Goal: Transaction & Acquisition: Purchase product/service

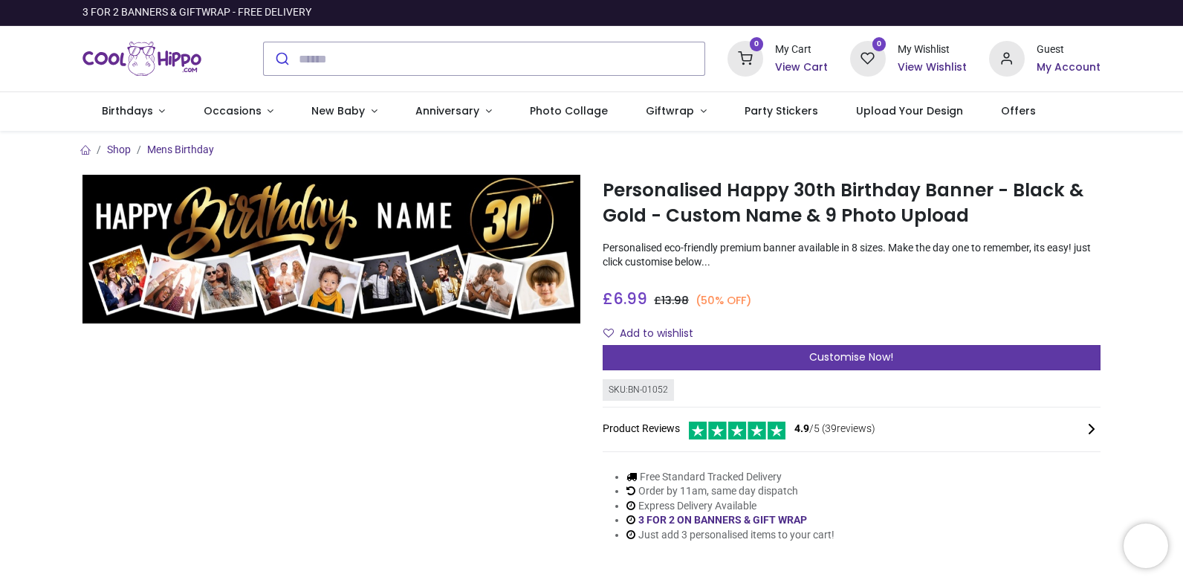
click at [866, 363] on span "Customise Now!" at bounding box center [851, 356] width 84 height 15
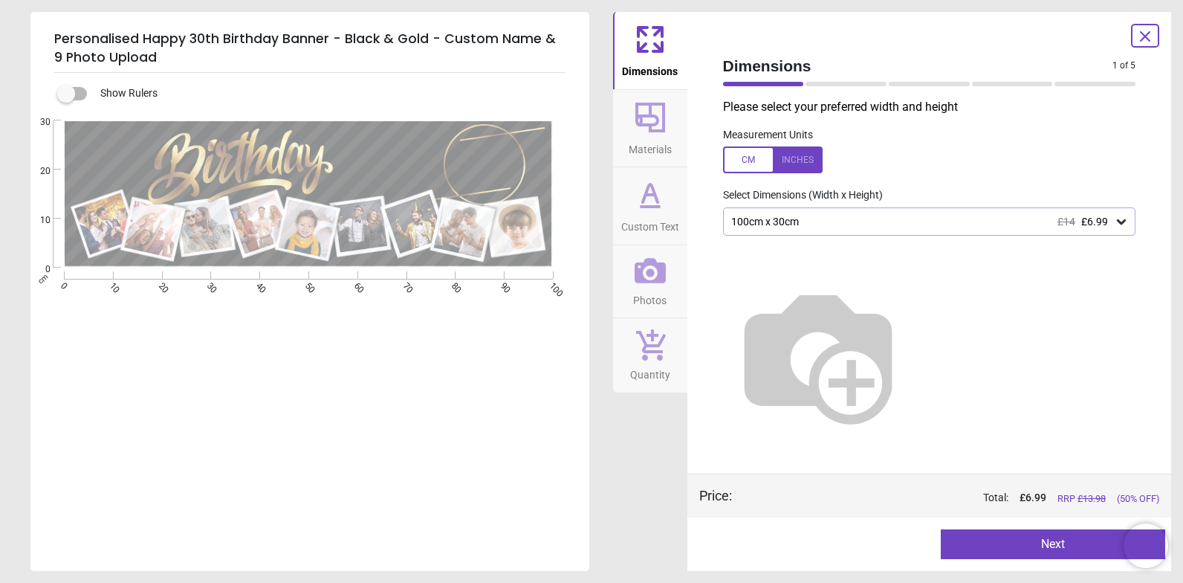
click at [755, 228] on div "100cm x 30cm £14 £6.99" at bounding box center [922, 222] width 385 height 13
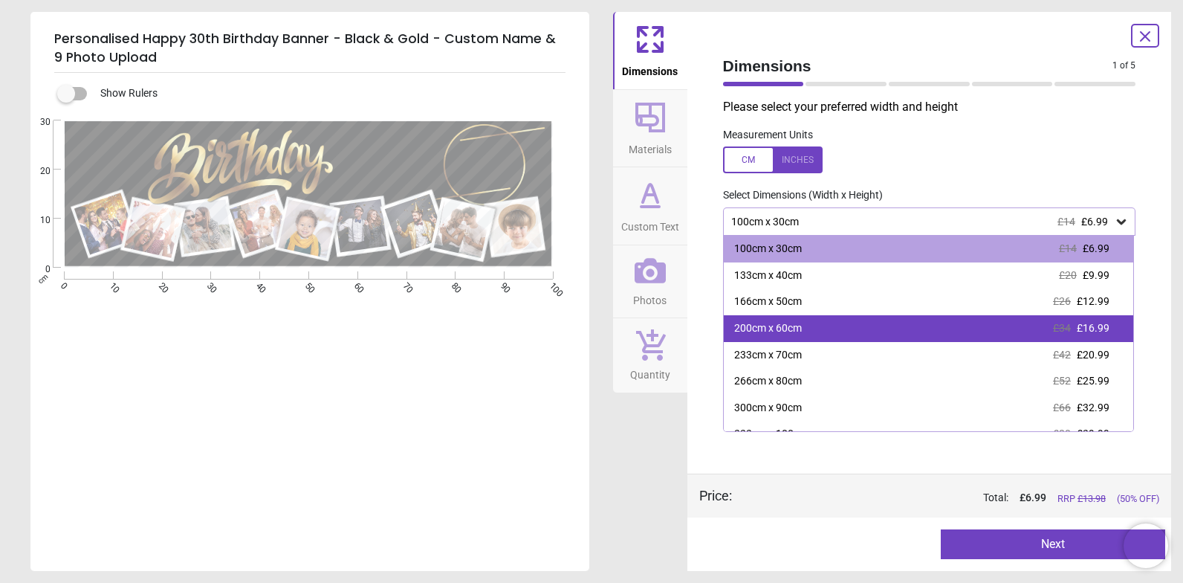
click at [1102, 334] on span "£16.99" at bounding box center [1093, 328] width 33 height 12
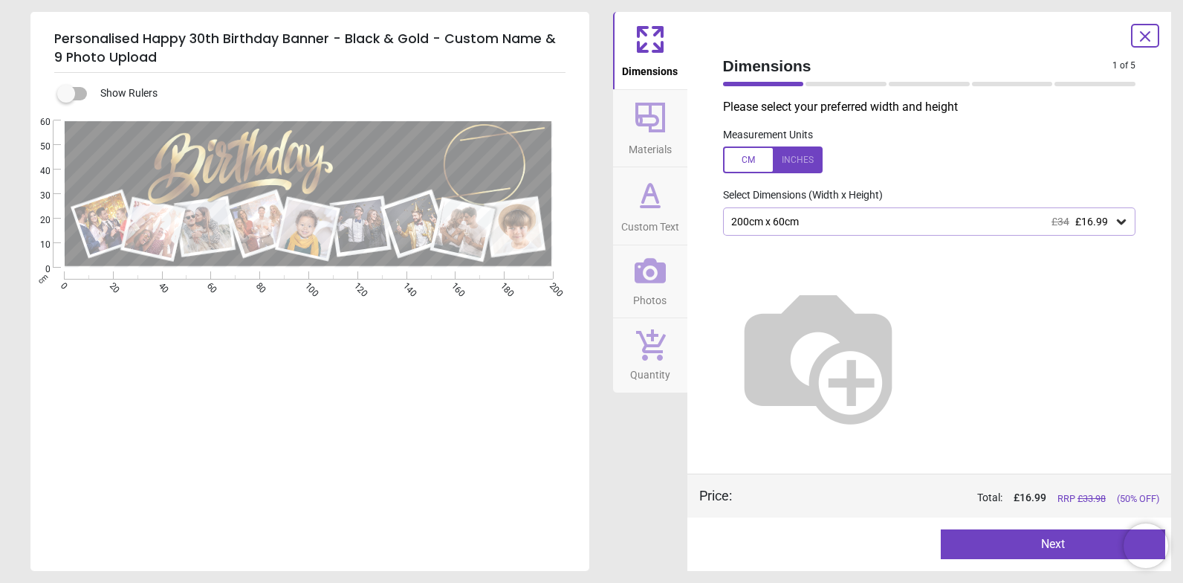
click at [658, 117] on icon at bounding box center [651, 118] width 30 height 30
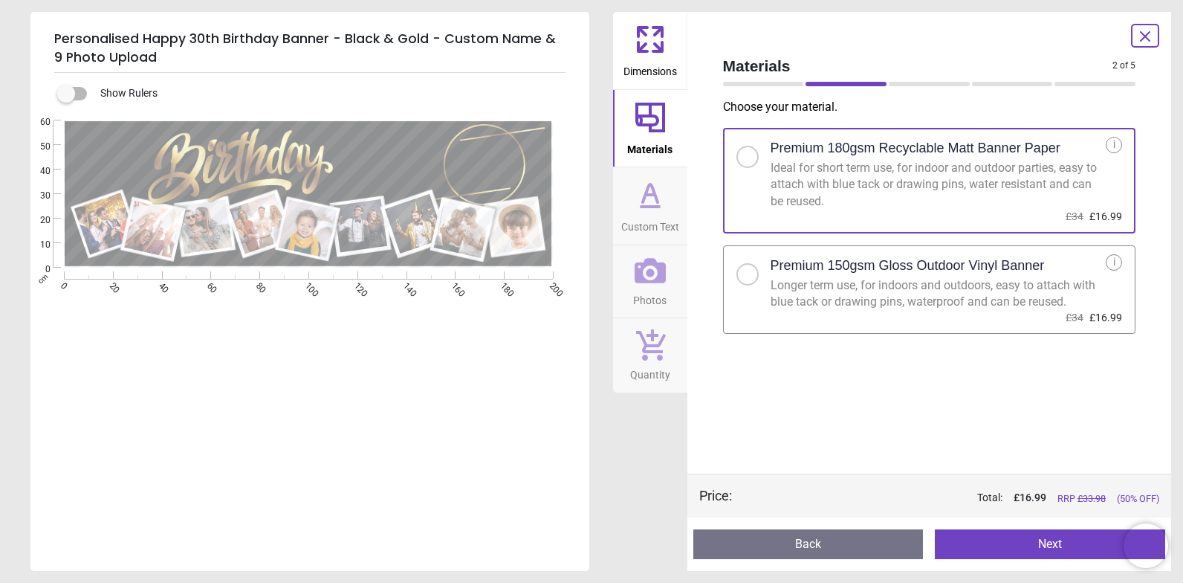
click at [643, 204] on icon at bounding box center [651, 195] width 36 height 36
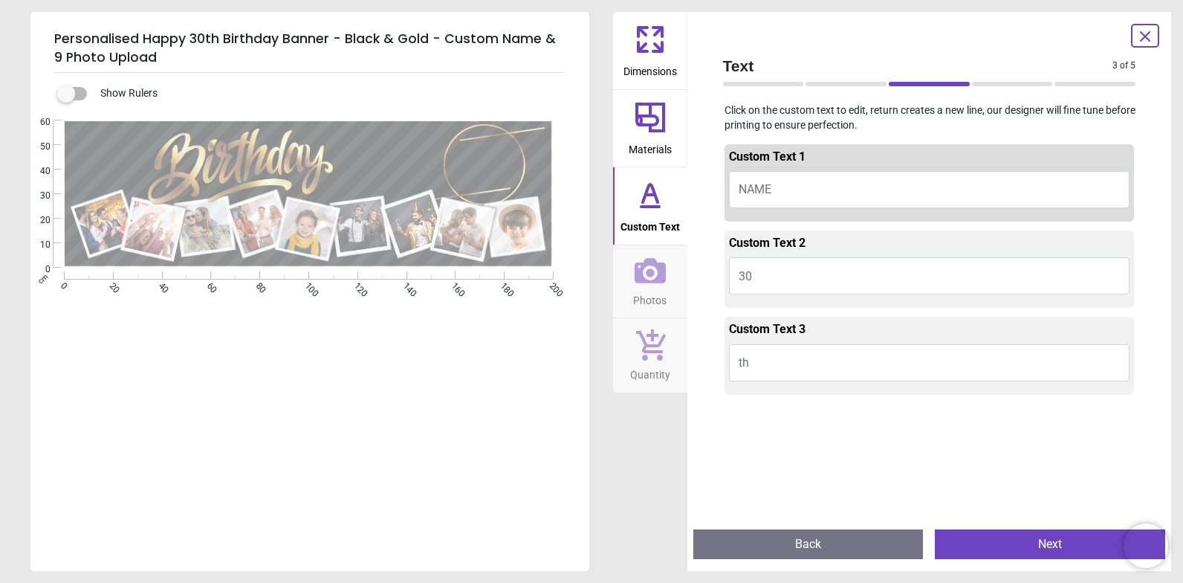
click at [758, 184] on span "NAME" at bounding box center [755, 189] width 33 height 14
type textarea "****"
click at [800, 275] on button "30" at bounding box center [929, 275] width 401 height 37
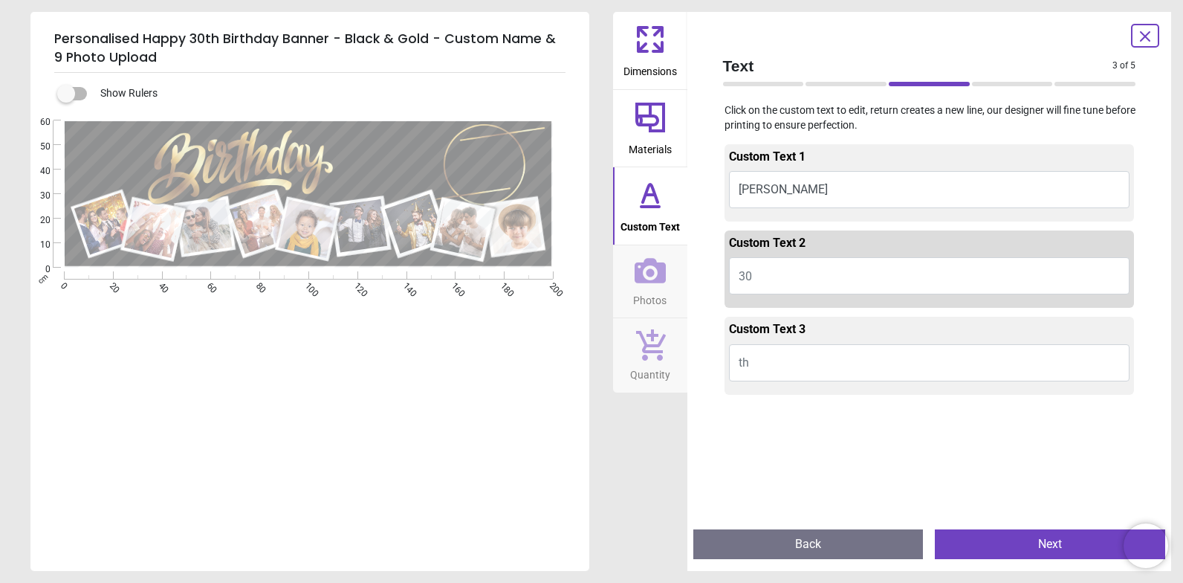
click at [789, 363] on button "th" at bounding box center [929, 362] width 401 height 37
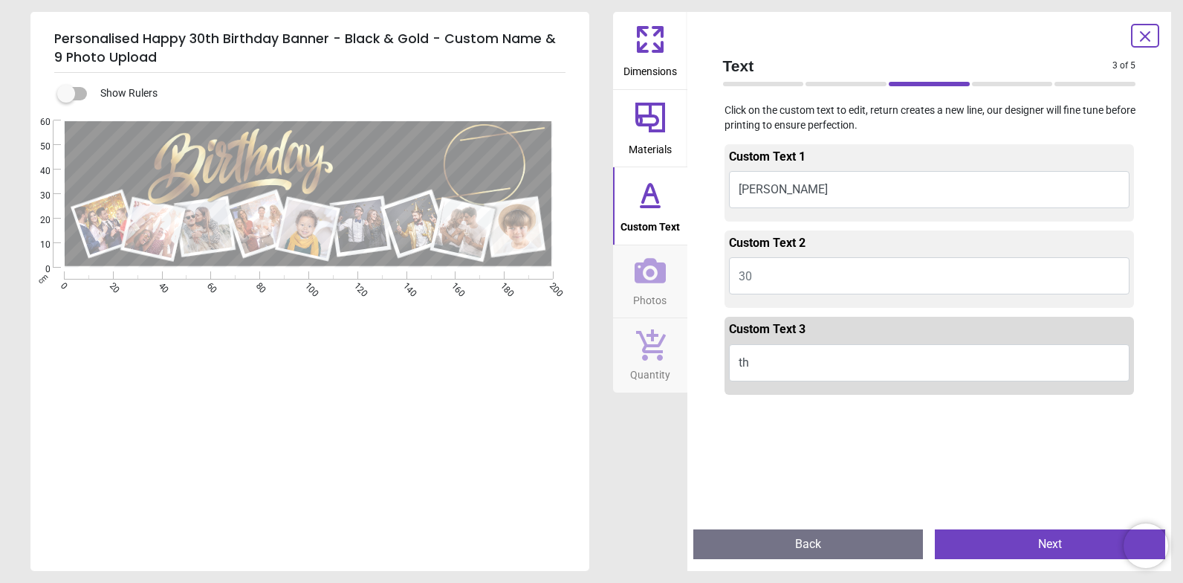
click at [757, 275] on button "30" at bounding box center [929, 275] width 401 height 37
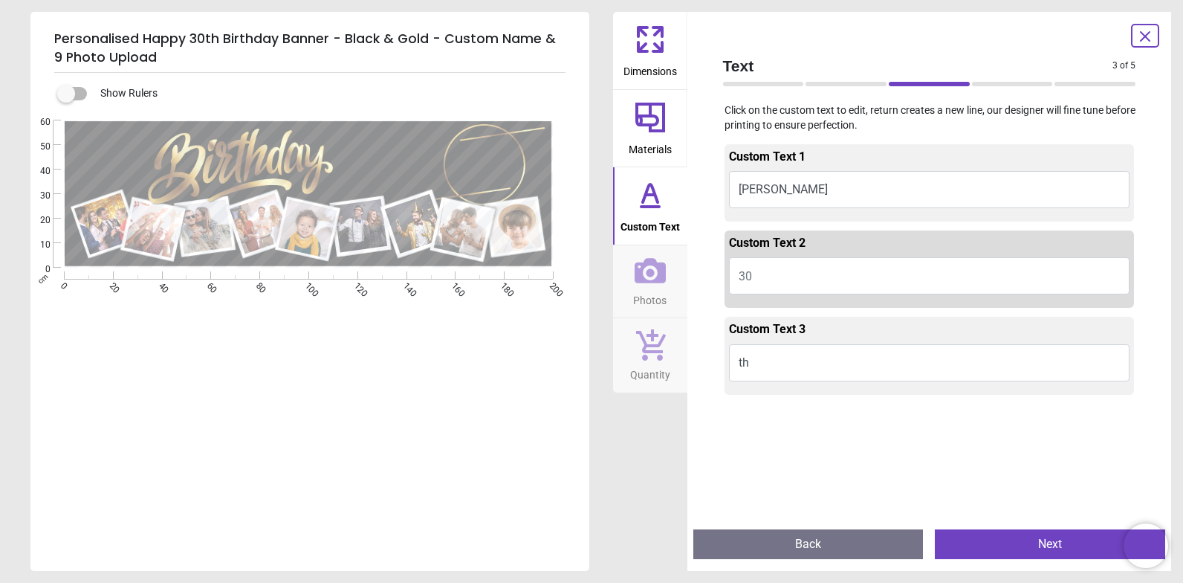
click at [786, 358] on button "th" at bounding box center [929, 362] width 401 height 37
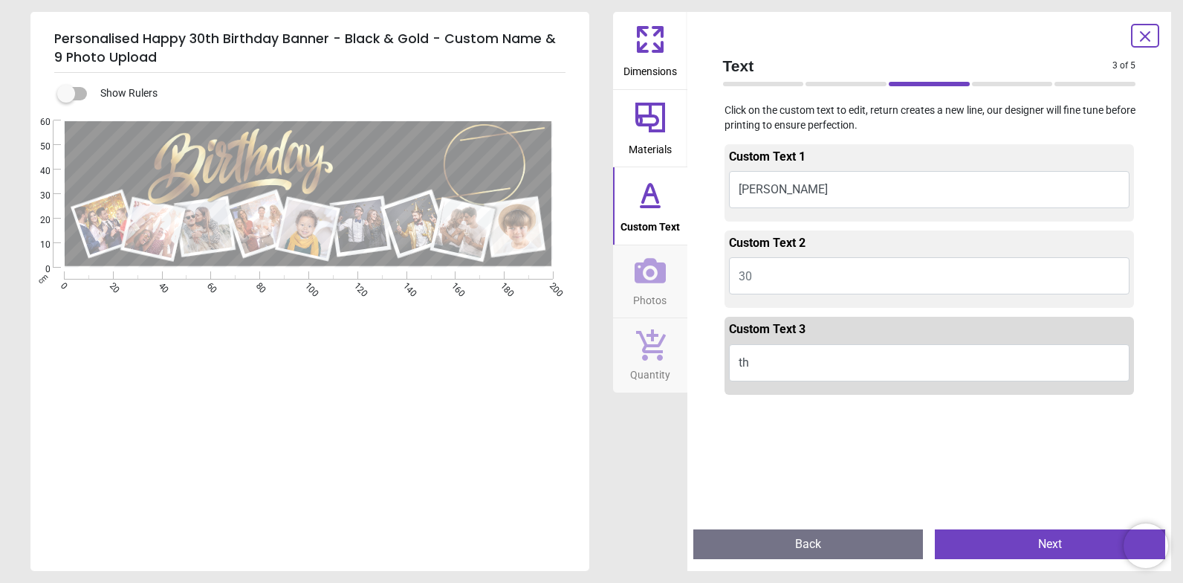
type textarea "*"
click at [765, 268] on button "30" at bounding box center [929, 275] width 401 height 37
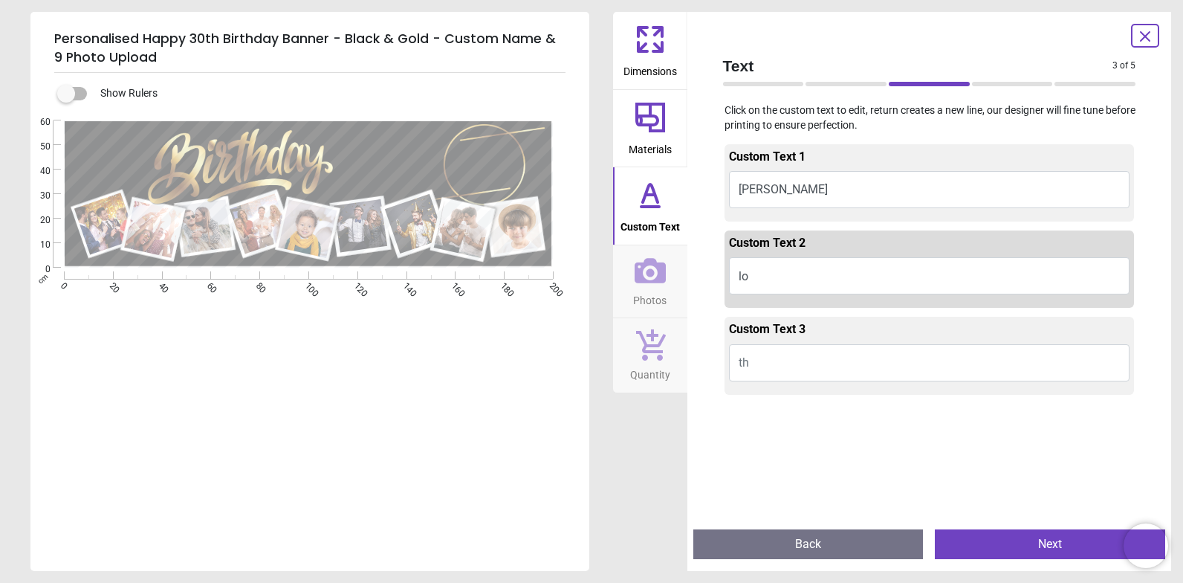
type textarea "*"
type textarea "**"
click at [1039, 557] on button "Next" at bounding box center [1050, 544] width 230 height 30
